Goal: Information Seeking & Learning: Learn about a topic

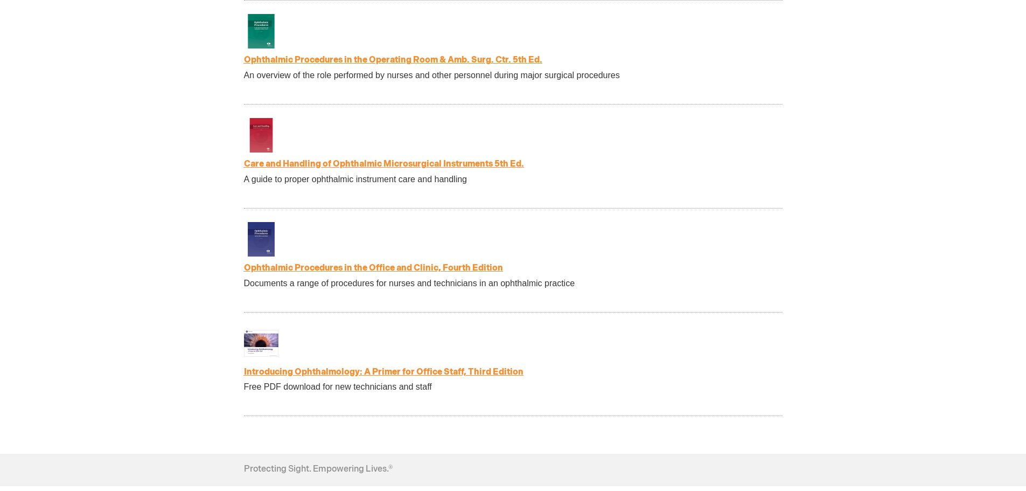
scroll to position [2154, 0]
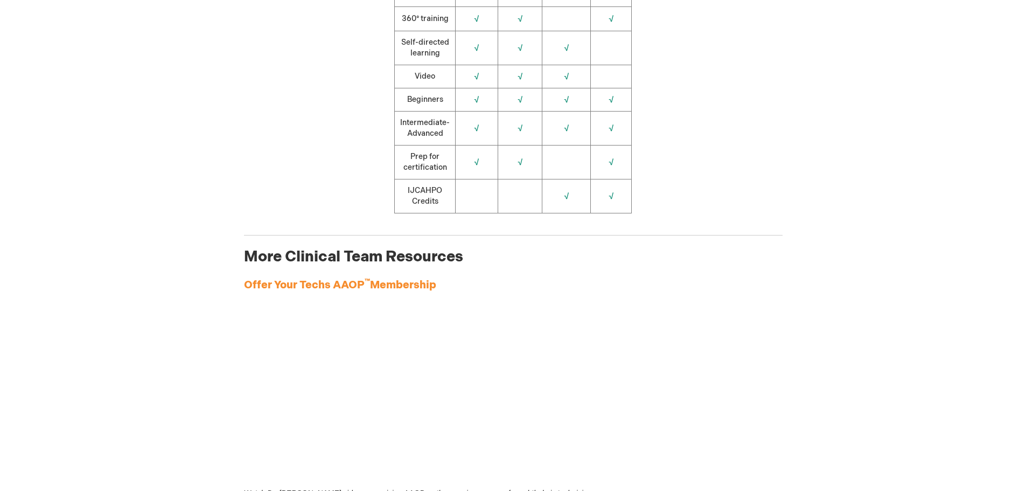
drag, startPoint x: 648, startPoint y: 386, endPoint x: 658, endPoint y: 281, distance: 105.4
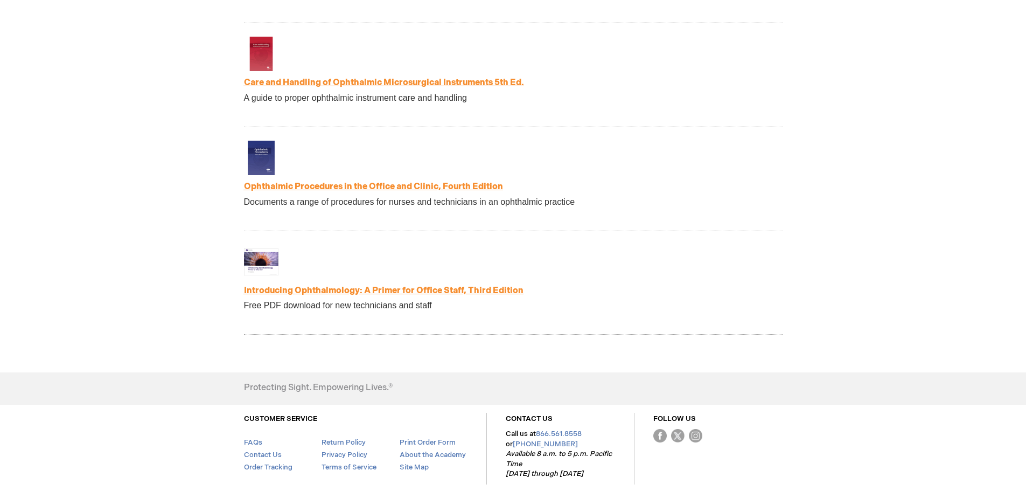
scroll to position [2269, 0]
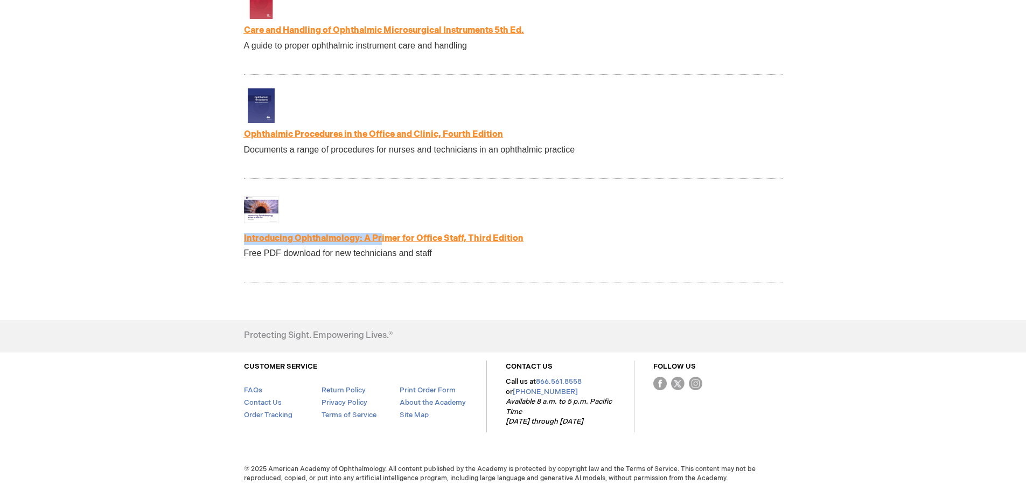
click at [381, 229] on div "Introducing Ophthalmology: A Primer for Office Staff, Third Edition Free PDF do…" at bounding box center [513, 237] width 539 height 90
click at [380, 236] on link "Introducing Ophthalmology: A Primer for Office Staff, Third Edition" at bounding box center [384, 238] width 280 height 10
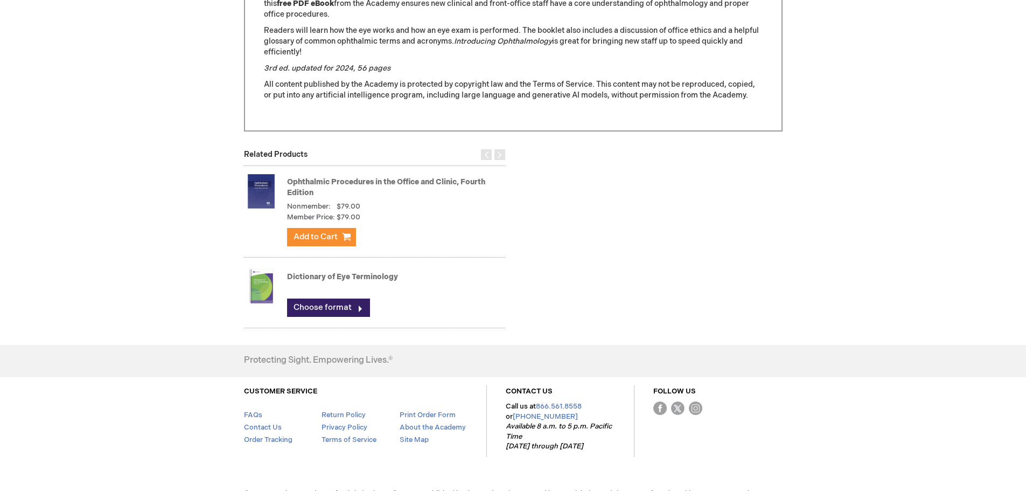
scroll to position [571, 0]
